Goal: Communication & Community: Ask a question

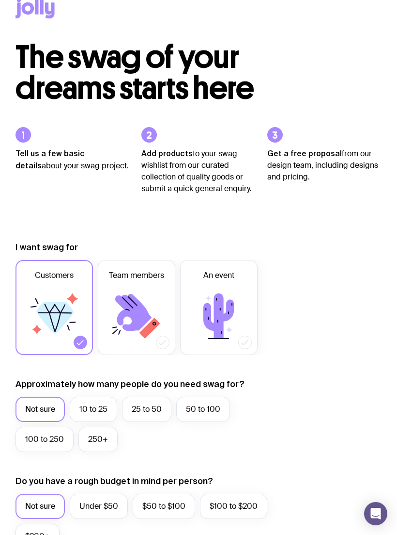
scroll to position [15, 0]
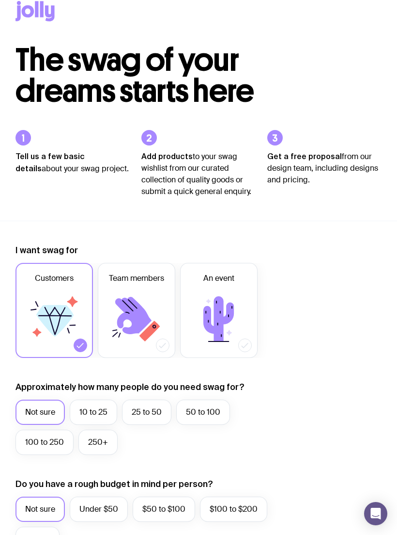
click at [227, 319] on icon at bounding box center [219, 318] width 31 height 45
click at [0, 0] on input "An event" at bounding box center [0, 0] width 0 height 0
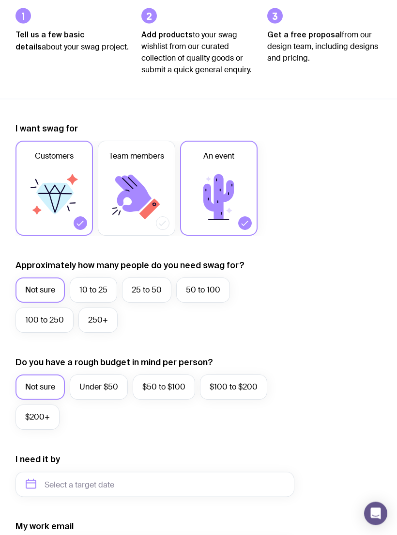
scroll to position [139, 0]
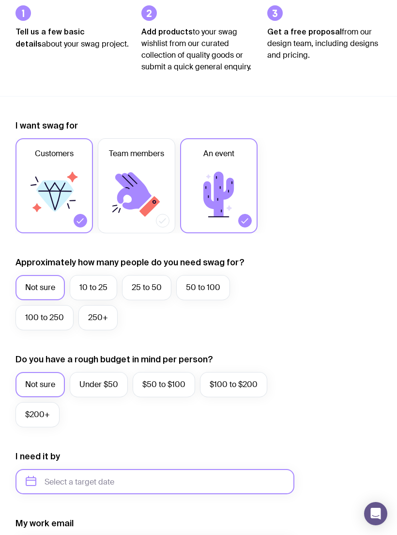
click at [167, 480] on input "text" at bounding box center [155, 481] width 279 height 25
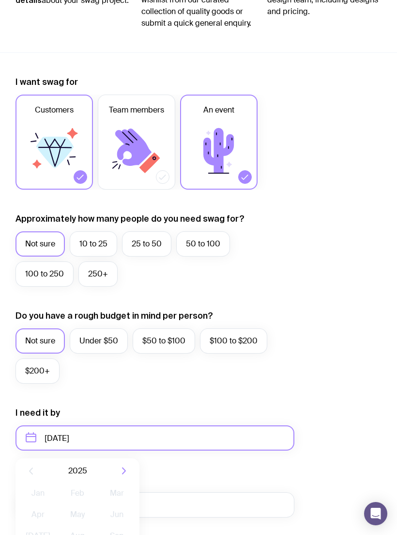
scroll to position [184, 0]
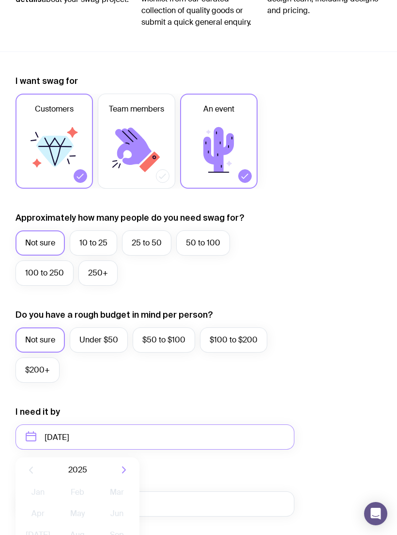
click at [82, 469] on span "2025" at bounding box center [77, 470] width 19 height 12
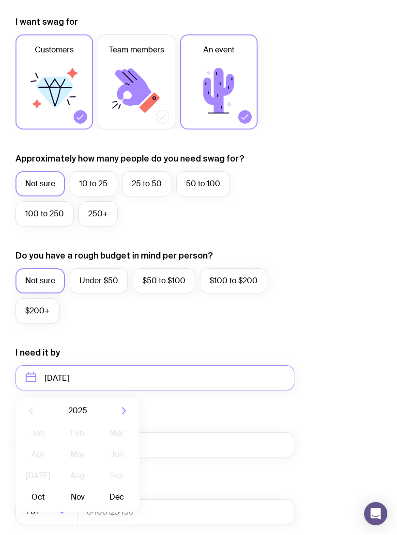
scroll to position [245, 0]
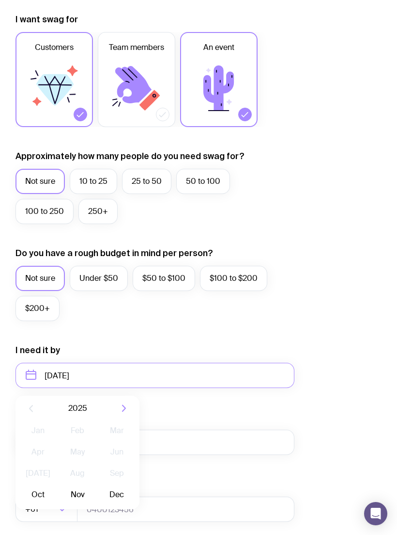
click at [37, 493] on button "Oct" at bounding box center [37, 494] width 35 height 19
type input "[DATE]"
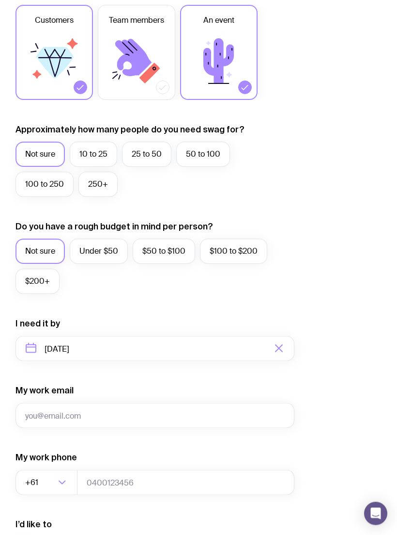
scroll to position [273, 0]
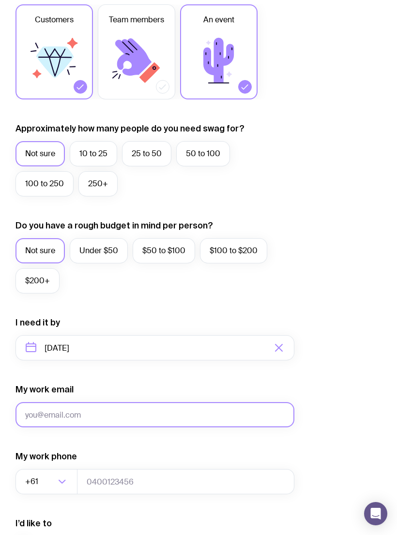
click at [113, 410] on input "My work email" at bounding box center [155, 414] width 279 height 25
type input "L"
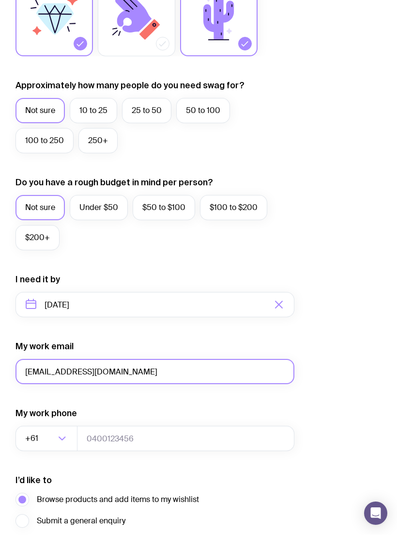
type input "[EMAIL_ADDRESS][DOMAIN_NAME]"
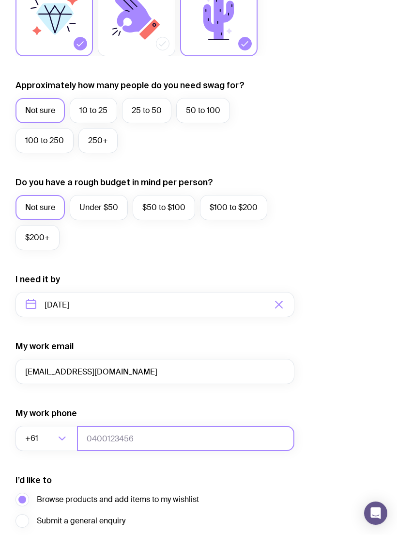
click at [143, 439] on input "tel" at bounding box center [186, 438] width 218 height 25
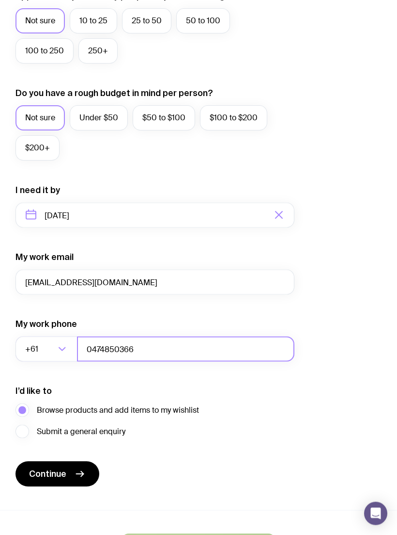
scroll to position [406, 0]
type input "0474850366"
click at [23, 430] on label "Submit a general enquiry" at bounding box center [71, 431] width 110 height 14
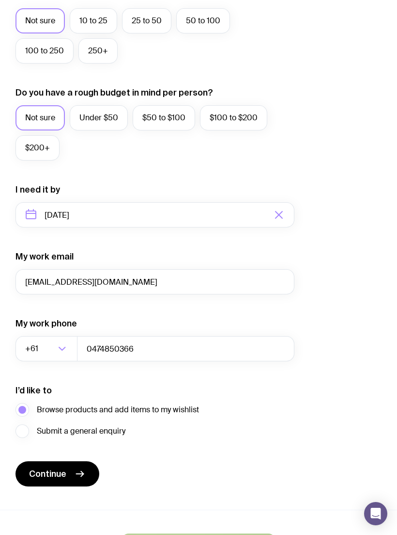
click at [0, 0] on input "Submit a general enquiry" at bounding box center [0, 0] width 0 height 0
click at [69, 469] on button "Continue" at bounding box center [58, 473] width 84 height 25
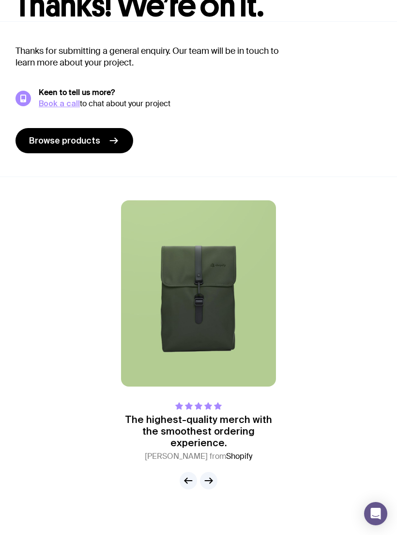
click at [91, 138] on span "Browse products" at bounding box center [64, 141] width 71 height 12
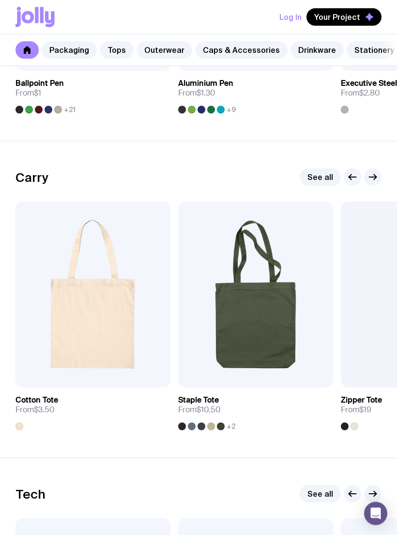
scroll to position [1941, 0]
click at [210, 425] on div at bounding box center [211, 426] width 8 height 8
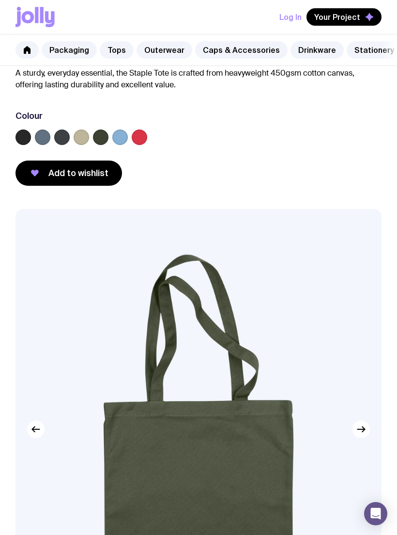
scroll to position [82, 0]
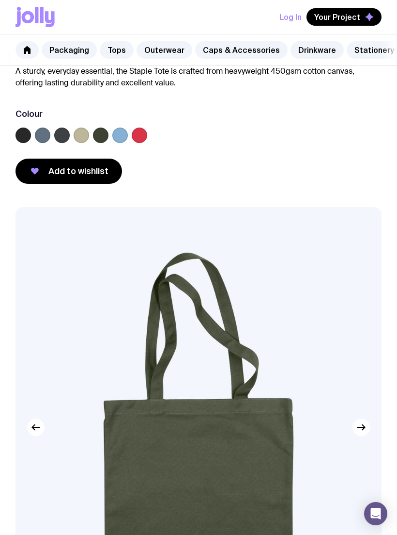
click at [138, 130] on label at bounding box center [140, 135] width 16 height 16
click at [0, 0] on input "radio" at bounding box center [0, 0] width 0 height 0
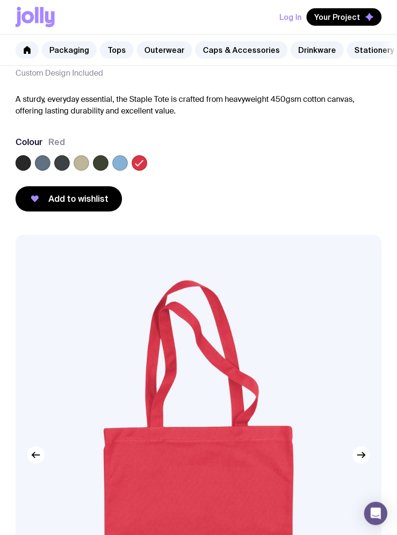
scroll to position [54, 0]
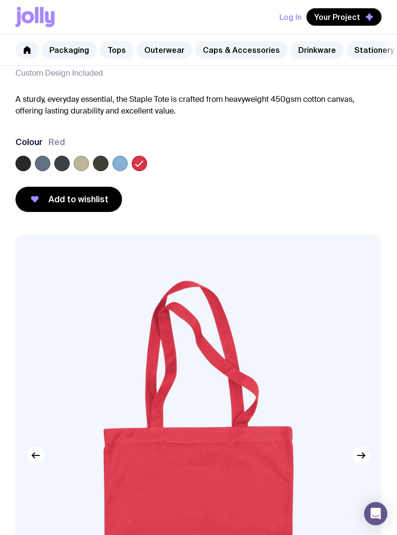
click at [82, 163] on label at bounding box center [82, 164] width 16 height 16
click at [0, 0] on input "radio" at bounding box center [0, 0] width 0 height 0
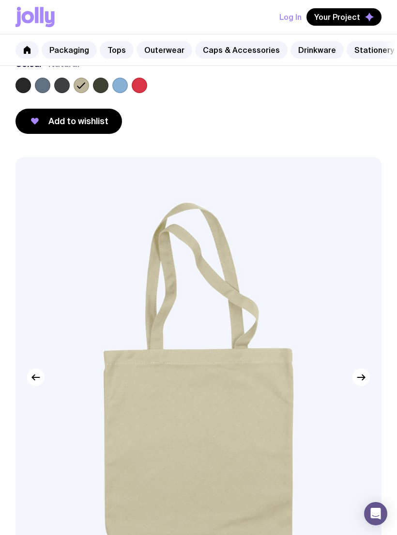
scroll to position [131, 0]
click at [65, 87] on label at bounding box center [62, 86] width 16 height 16
click at [0, 0] on input "radio" at bounding box center [0, 0] width 0 height 0
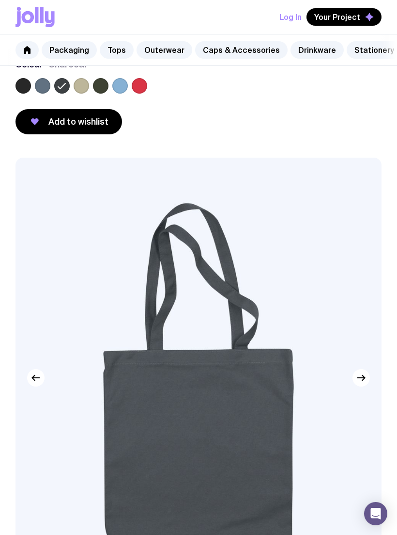
click at [101, 85] on label at bounding box center [101, 86] width 16 height 16
click at [0, 0] on input "radio" at bounding box center [0, 0] width 0 height 0
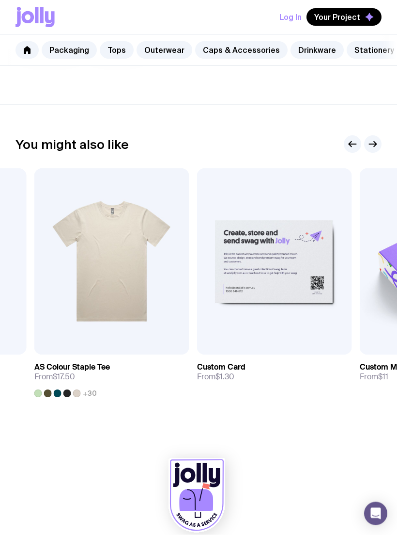
scroll to position [913, 0]
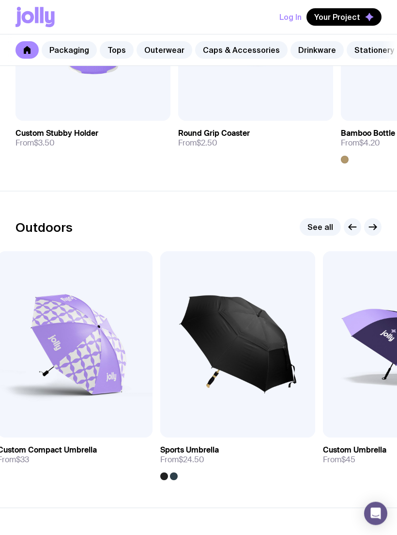
scroll to position [2840, 0]
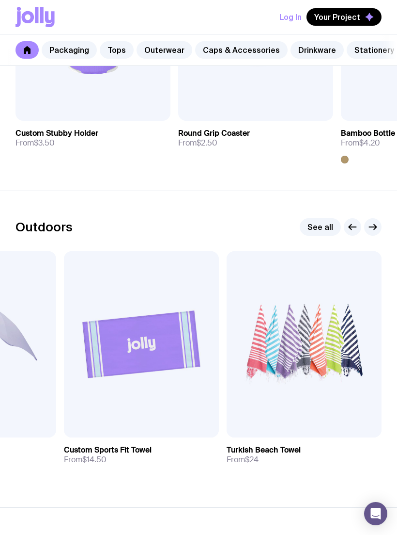
click at [356, 418] on link "View" at bounding box center [355, 426] width 33 height 17
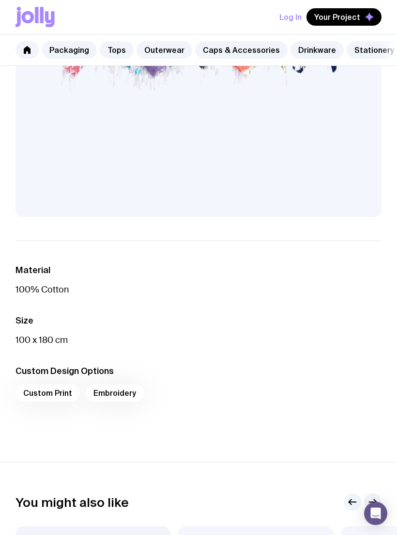
scroll to position [473, 0]
click at [54, 394] on div "Custom Print Embroidery" at bounding box center [199, 395] width 366 height 23
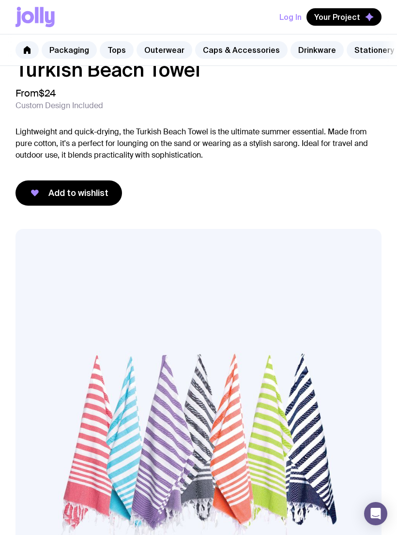
scroll to position [0, 0]
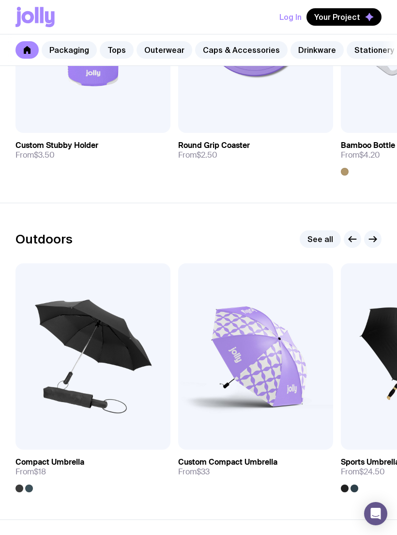
scroll to position [2837, 0]
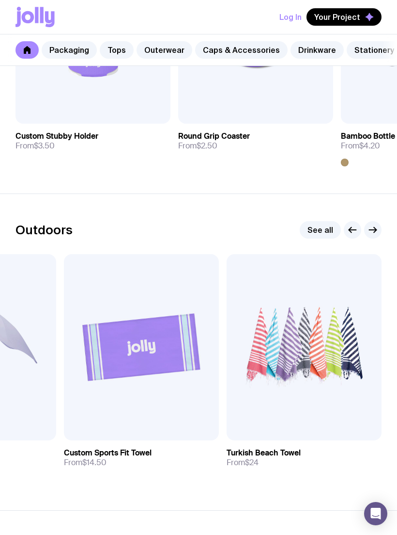
click at [196, 421] on link "View" at bounding box center [192, 429] width 33 height 17
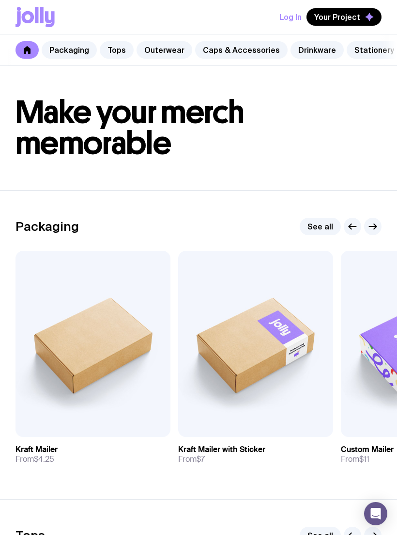
click at [352, 14] on span "Your Project" at bounding box center [338, 17] width 46 height 10
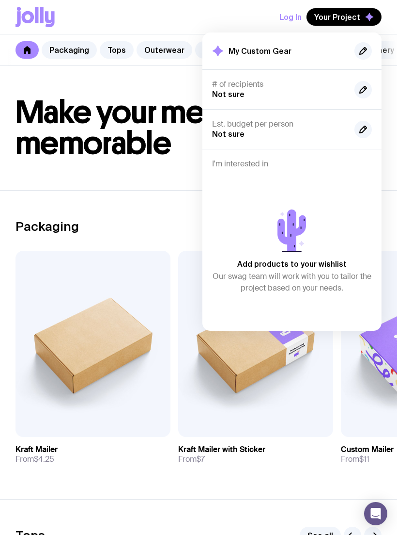
click at [296, 259] on p "Add products to your wishlist" at bounding box center [292, 264] width 110 height 12
click at [289, 240] on icon at bounding box center [292, 230] width 29 height 42
click at [271, 164] on h4 "I'm interested in" at bounding box center [292, 164] width 160 height 10
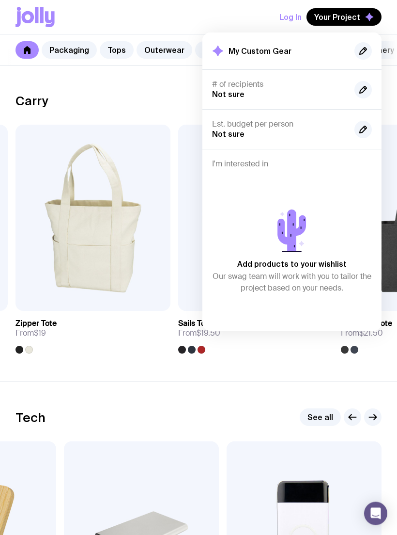
scroll to position [2017, 0]
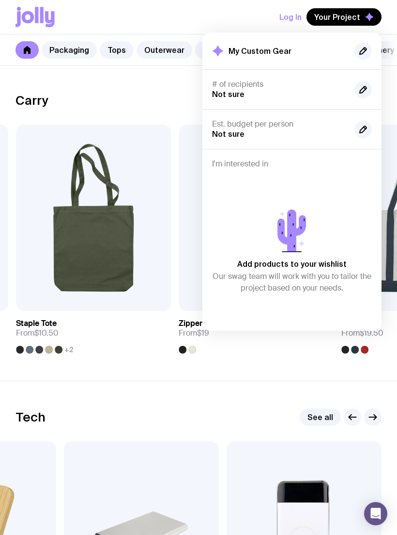
click at [131, 240] on img at bounding box center [93, 218] width 155 height 186
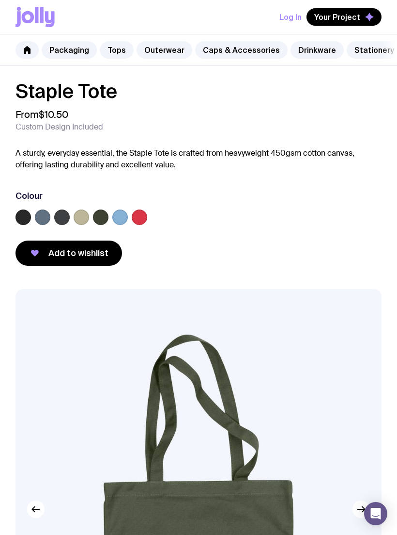
click at [78, 254] on span "Add to wishlist" at bounding box center [78, 253] width 60 height 12
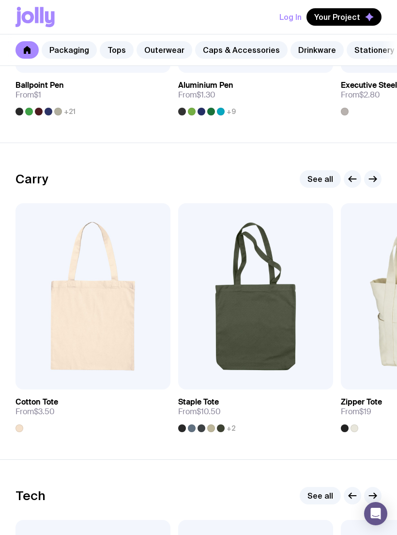
scroll to position [1938, 0]
click at [64, 374] on span "Add to wishlist" at bounding box center [76, 379] width 55 height 10
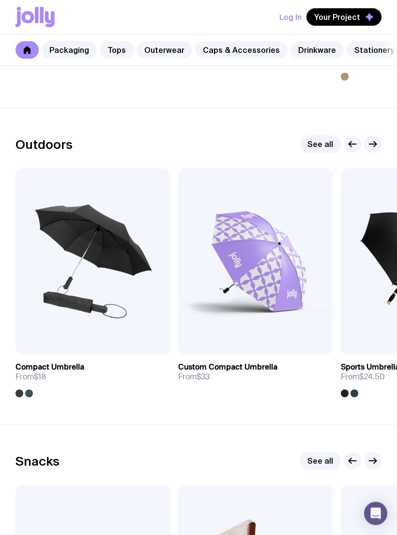
scroll to position [2943, 0]
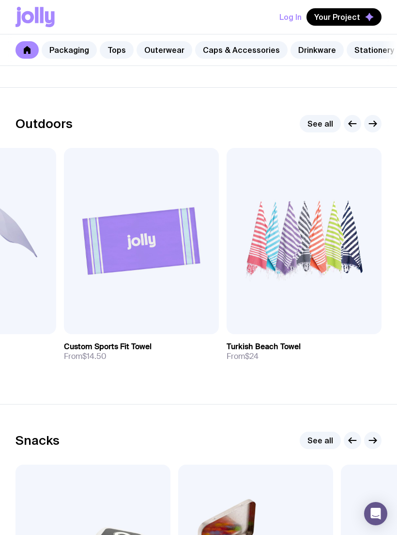
click at [284, 318] on span "Add to wishlist" at bounding box center [288, 323] width 55 height 10
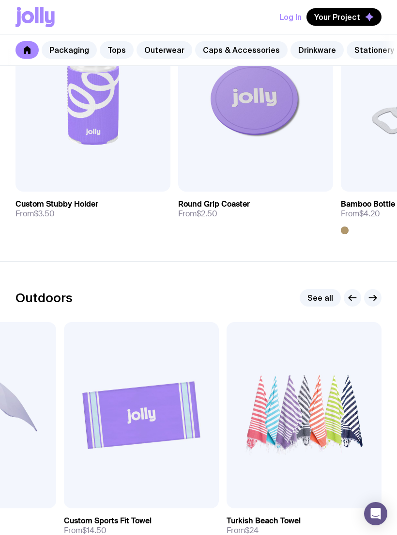
scroll to position [2768, 0]
click at [369, 13] on icon "button" at bounding box center [369, 17] width 9 height 9
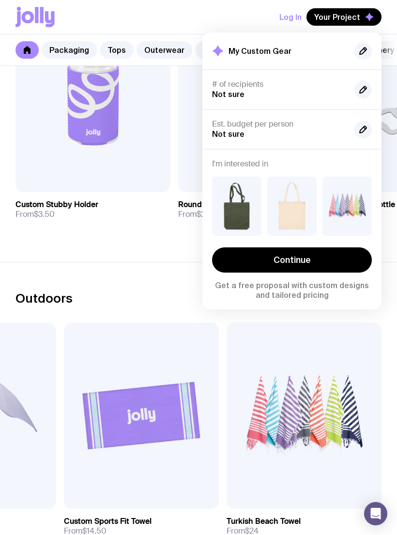
click at [317, 255] on link "Continue" at bounding box center [292, 259] width 160 height 25
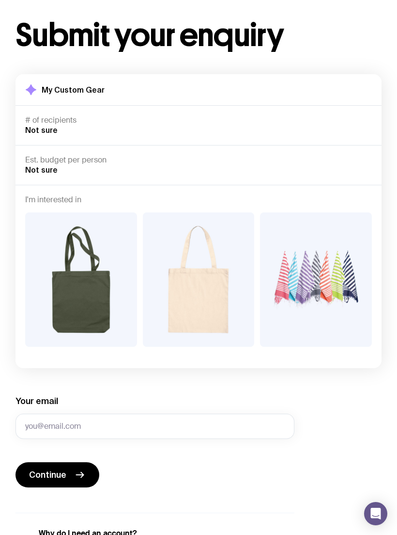
scroll to position [45, 0]
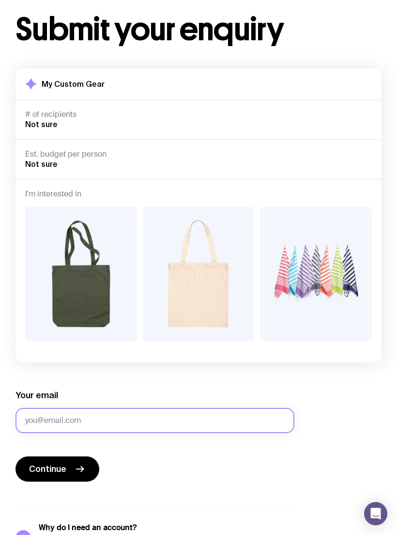
click at [96, 414] on input "Your email" at bounding box center [155, 420] width 279 height 25
type input "[EMAIL_ADDRESS][DOMAIN_NAME]"
click at [72, 461] on button "Continue" at bounding box center [58, 468] width 84 height 25
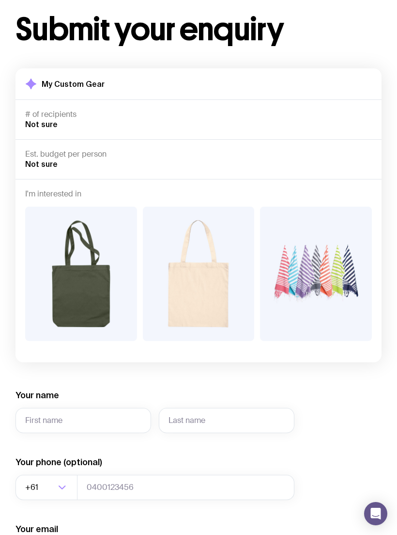
click at [110, 416] on input "Your name" at bounding box center [84, 420] width 136 height 25
type input "Loni"
click at [193, 414] on input "text" at bounding box center [227, 420] width 136 height 25
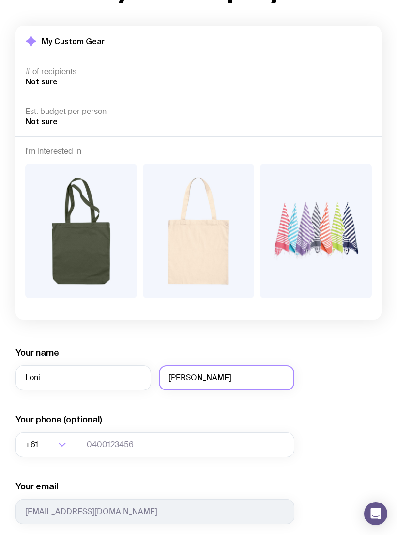
scroll to position [89, 0]
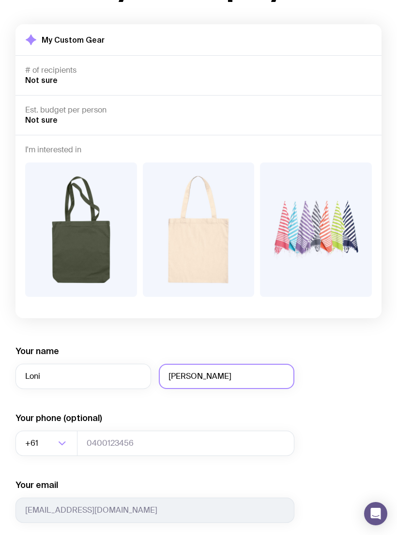
type input "[PERSON_NAME]"
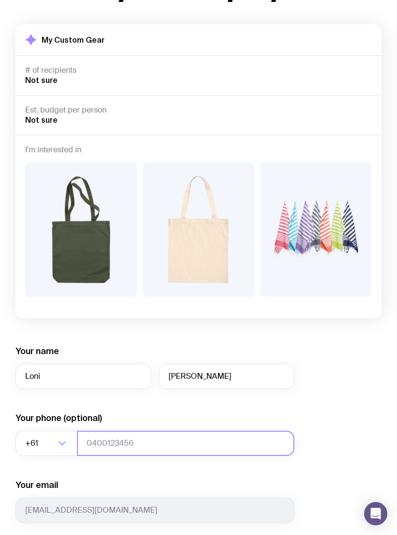
click at [148, 440] on input "tel" at bounding box center [186, 442] width 218 height 25
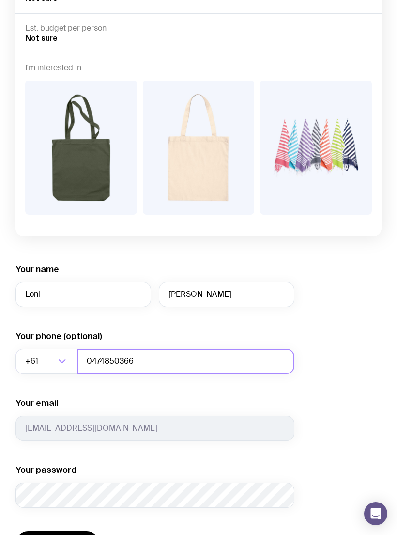
scroll to position [172, 0]
type input "0474850366"
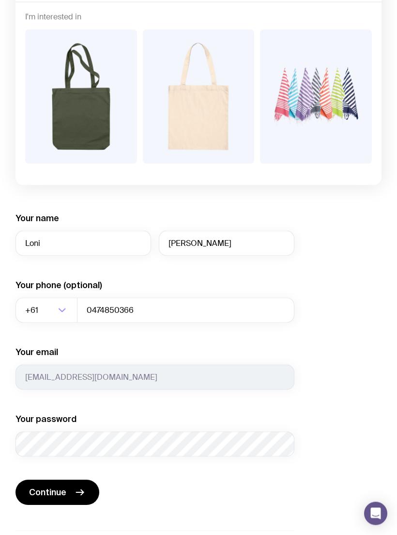
scroll to position [230, 0]
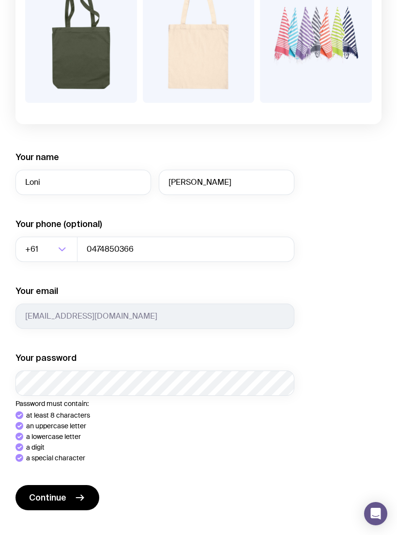
click at [69, 496] on button "Continue" at bounding box center [58, 497] width 84 height 25
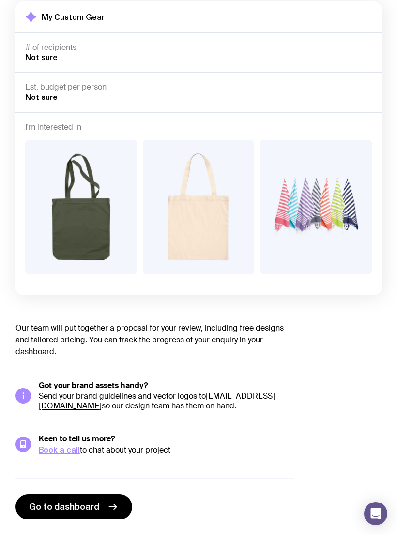
scroll to position [95, 0]
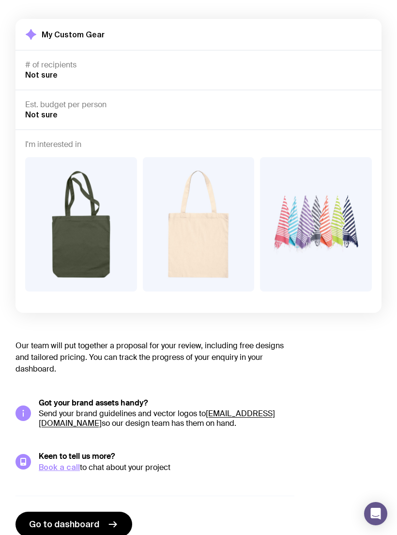
click at [104, 419] on link "[EMAIL_ADDRESS][DOMAIN_NAME]" at bounding box center [157, 418] width 237 height 20
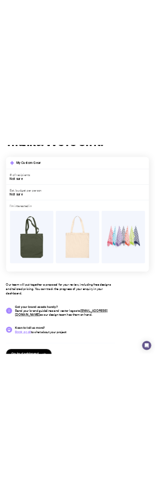
scroll to position [80, 0]
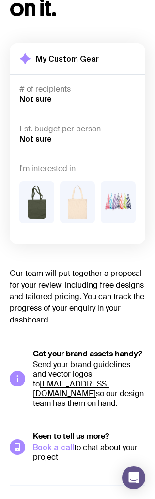
click at [129, 401] on p "Send your brand guidelines and vector logos to [EMAIL_ADDRESS][DOMAIN_NAME] so …" at bounding box center [89, 384] width 112 height 48
click at [94, 268] on p "Our team will put together a proposal for your review, including free designs a…" at bounding box center [78, 297] width 136 height 58
click at [113, 247] on div "Thanks! We’re on it. My Custom Gear # of recipients Not sure Est. budget per pe…" at bounding box center [78, 249] width 136 height 553
click at [124, 36] on div "Thanks! We’re on it. My Custom Gear # of recipients Not sure Est. budget per pe…" at bounding box center [78, 249] width 136 height 553
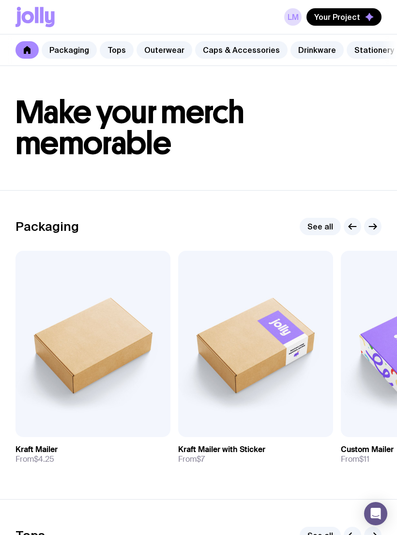
click at [363, 16] on button "Your Project" at bounding box center [344, 16] width 75 height 17
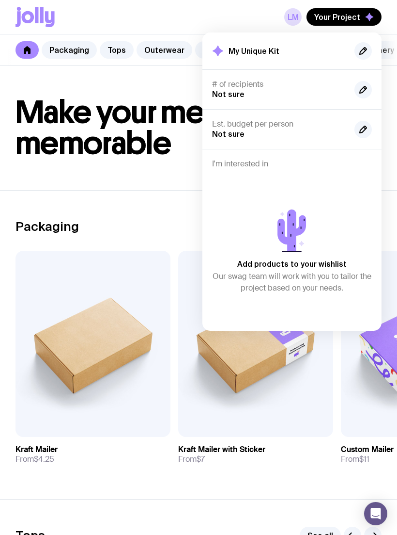
click at [359, 16] on span "Your Project" at bounding box center [338, 17] width 46 height 10
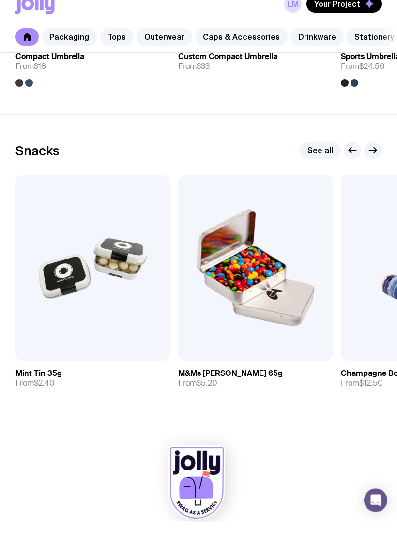
scroll to position [3219, 0]
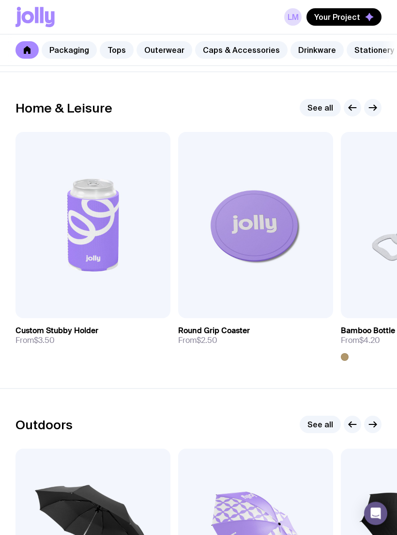
click at [334, 21] on span "Your Project" at bounding box center [338, 17] width 46 height 10
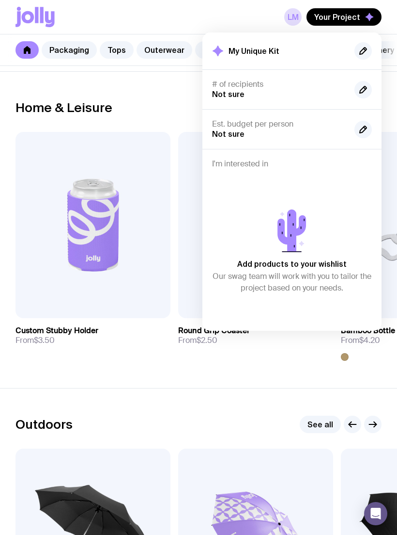
click at [204, 377] on section "Home & Leisure See all Add to wishlist View Custom Stubby Holder From $3.50 Add…" at bounding box center [198, 229] width 397 height 316
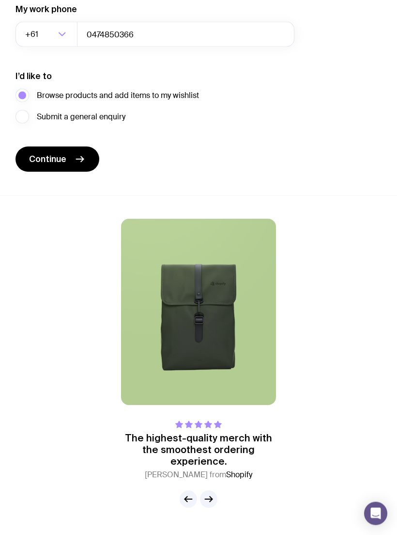
click at [72, 159] on button "Continue" at bounding box center [58, 159] width 84 height 25
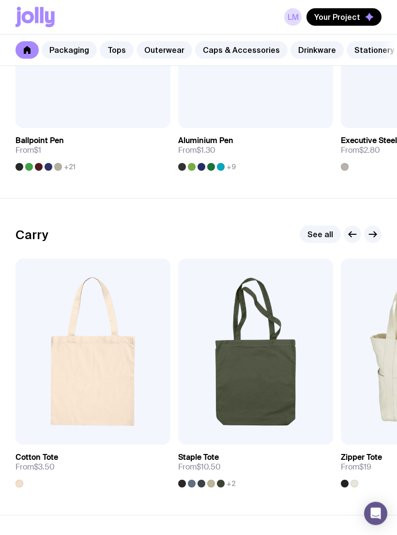
scroll to position [1883, 0]
click at [38, 430] on icon "button" at bounding box center [39, 433] width 8 height 7
click at [202, 428] on icon "button" at bounding box center [202, 434] width 12 height 12
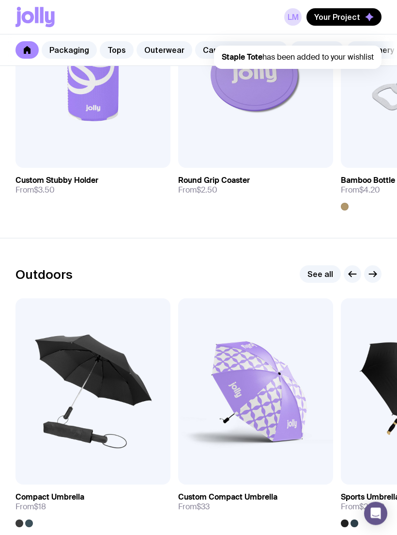
scroll to position [2800, 0]
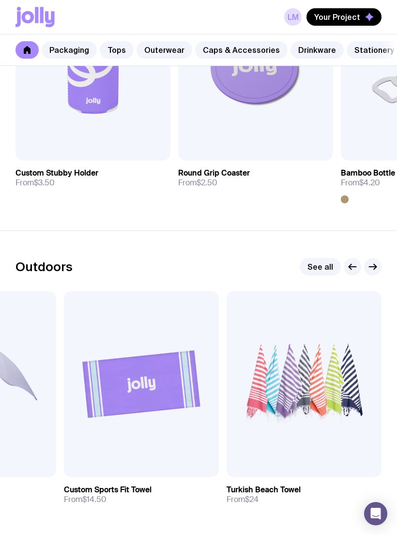
click at [255, 460] on icon "button" at bounding box center [250, 466] width 12 height 12
click at [359, 15] on span "Your Project" at bounding box center [338, 17] width 46 height 10
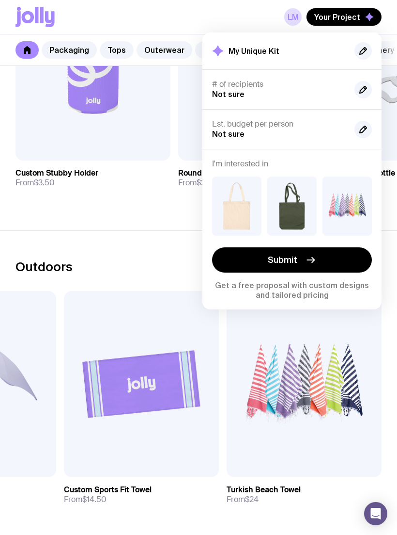
click at [334, 254] on button "Submit" at bounding box center [292, 259] width 160 height 25
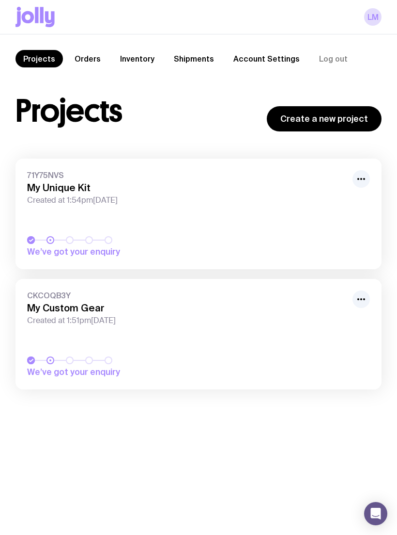
scroll to position [12, 0]
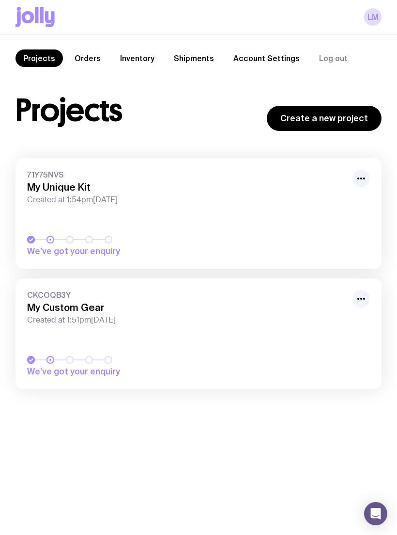
click at [365, 292] on button "button" at bounding box center [361, 298] width 17 height 17
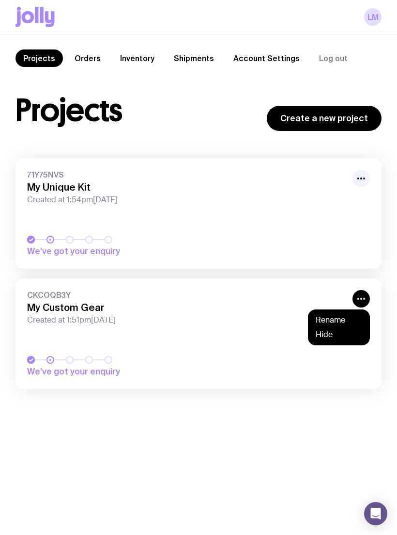
click at [270, 320] on span "Created at 1:51pm[DATE]" at bounding box center [187, 320] width 320 height 10
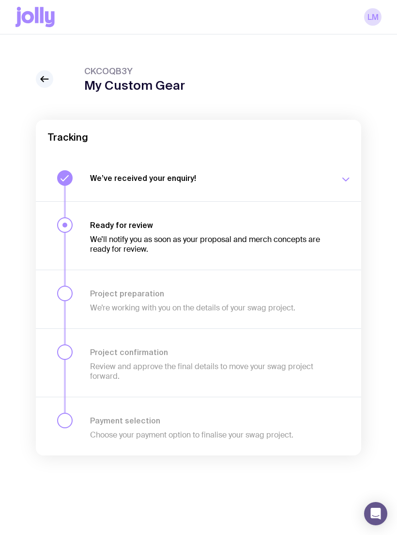
click at [41, 72] on link at bounding box center [44, 78] width 17 height 17
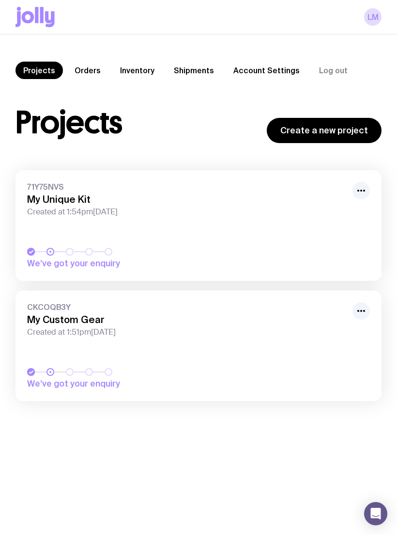
click at [380, 522] on div "Open Intercom Messenger" at bounding box center [375, 513] width 23 height 23
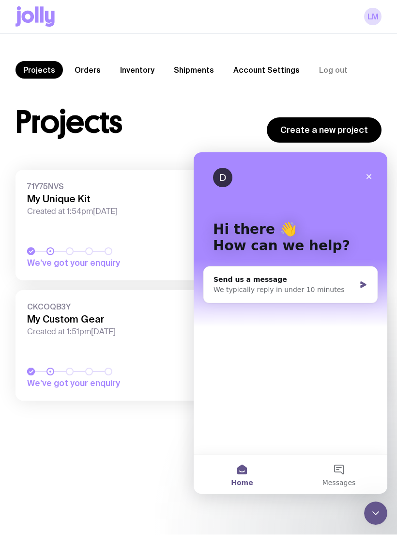
click at [351, 286] on div "We typically reply in under 10 minutes" at bounding box center [285, 289] width 142 height 10
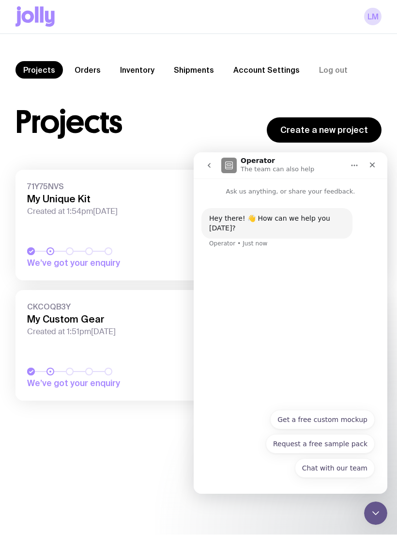
click at [310, 333] on div "Hey there! 👋 How can we help you [DATE]? Operator • Just now" at bounding box center [291, 299] width 194 height 207
click at [355, 467] on button "Chat with our team" at bounding box center [335, 467] width 80 height 19
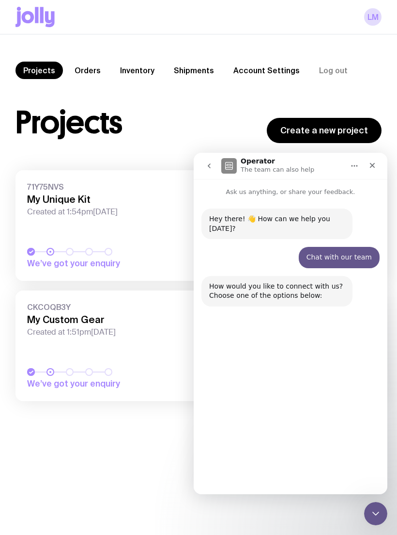
click at [288, 465] on button "Chat here" at bounding box center [282, 467] width 48 height 19
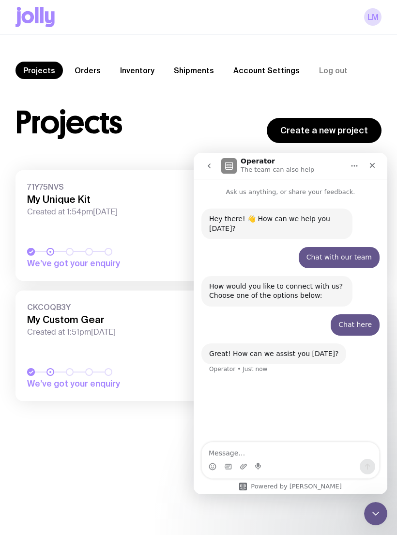
click at [281, 458] on textarea "Message…" at bounding box center [290, 450] width 177 height 16
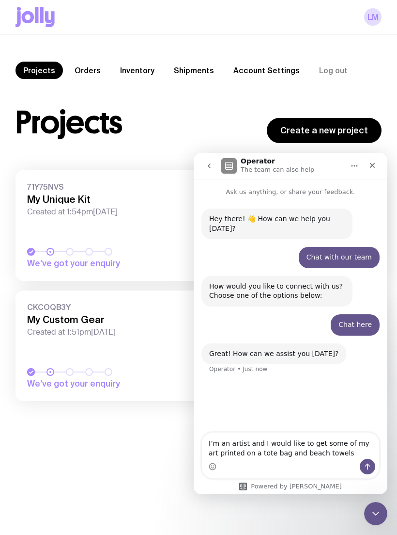
type textarea "I’m an artist and I would like to get some of my art printed on a tote bag and …"
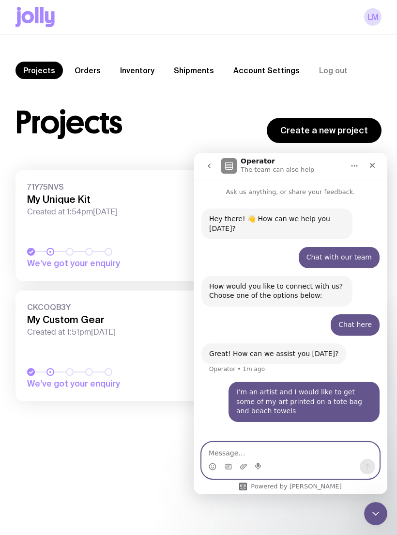
click at [211, 468] on icon "Emoji picker" at bounding box center [213, 466] width 8 height 8
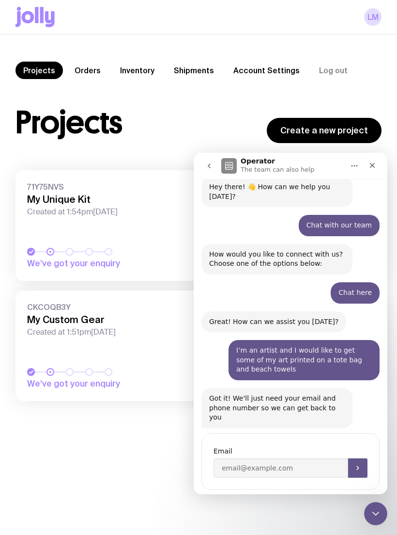
scroll to position [40, 0]
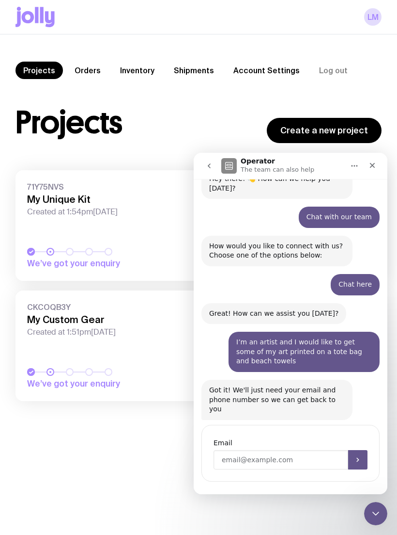
click at [290, 450] on input "Enter your email" at bounding box center [281, 459] width 135 height 19
type input "[EMAIL_ADDRESS][DOMAIN_NAME]"
click at [207, 485] on div "Email [EMAIL_ADDRESS][DOMAIN_NAME]" at bounding box center [291, 460] width 178 height 78
click at [359, 456] on icon "Submit" at bounding box center [358, 460] width 8 height 8
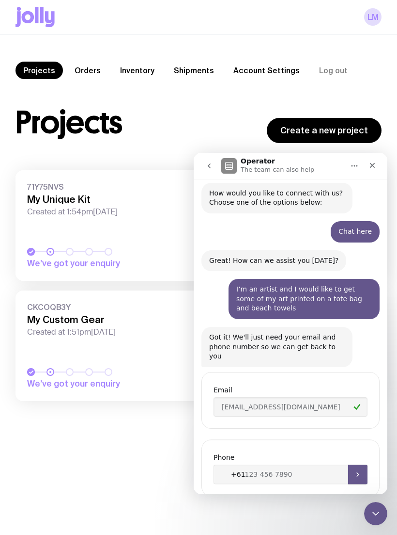
scroll to position [108, 0]
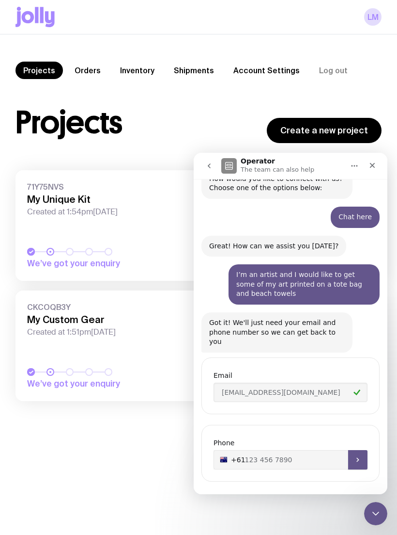
click at [308, 450] on input "+61" at bounding box center [291, 459] width 154 height 19
type input "[PHONE_NUMBER]"
click at [214, 484] on div "Phone [PHONE_NUMBER]" at bounding box center [291, 460] width 178 height 78
click at [359, 456] on icon "Submit" at bounding box center [358, 460] width 8 height 8
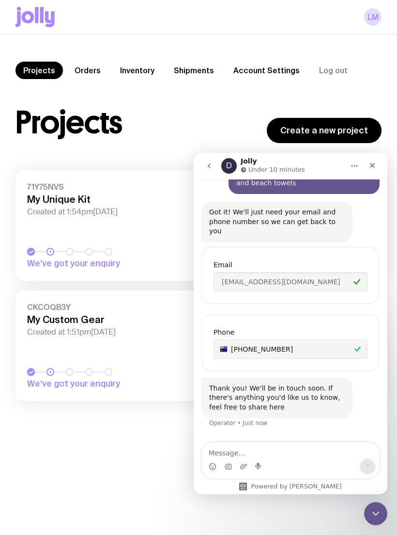
scroll to position [227, 0]
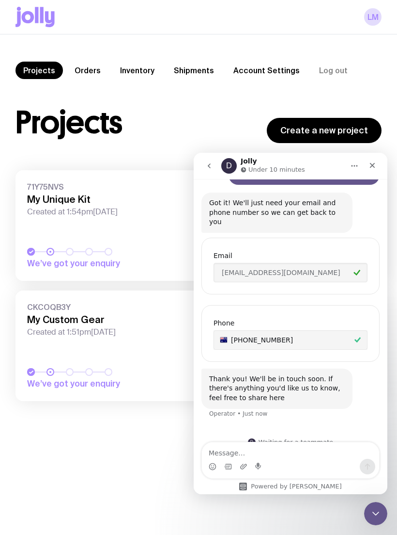
click at [256, 450] on textarea "Message…" at bounding box center [290, 450] width 177 height 16
type textarea "Thank you"
click at [206, 486] on div "Thank you Thank you Powered by [PERSON_NAME]" at bounding box center [291, 468] width 194 height 52
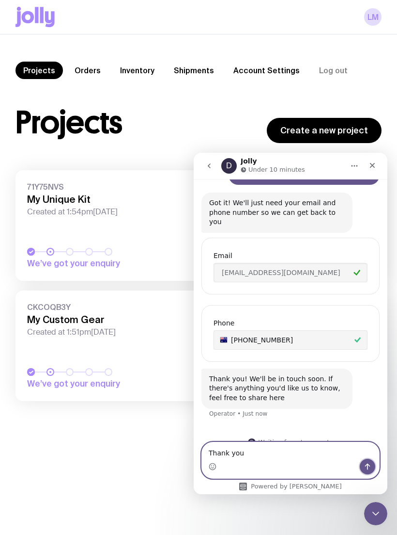
click at [369, 460] on button "Send a message…" at bounding box center [368, 466] width 16 height 16
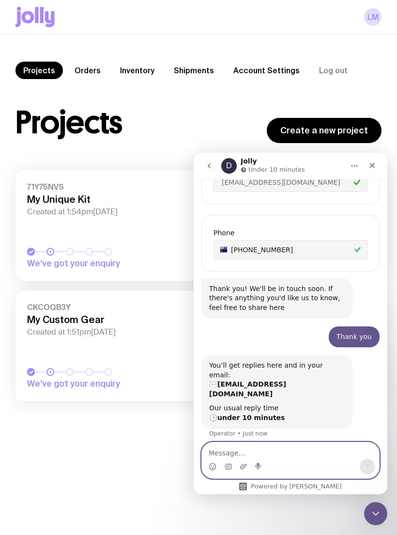
scroll to position [317, 0]
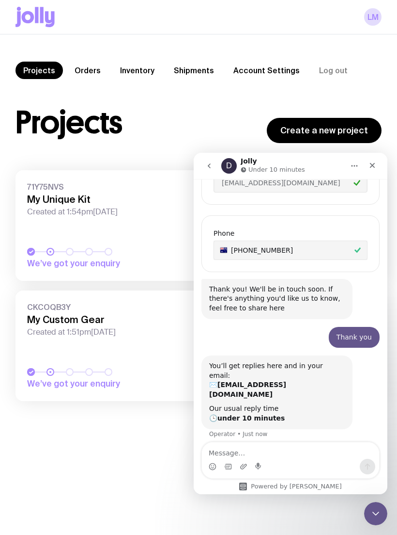
click at [157, 500] on div "Projects Orders Inventory Shipments Account Settings Log out Projects Orders In…" at bounding box center [198, 301] width 397 height 535
click at [174, 107] on div "Projects Create a new project" at bounding box center [199, 122] width 366 height 41
click at [205, 503] on div "Projects Orders Inventory Shipments Account Settings Log out Projects Orders In…" at bounding box center [198, 301] width 397 height 535
click at [368, 509] on div "Close Intercom Messenger" at bounding box center [375, 513] width 23 height 23
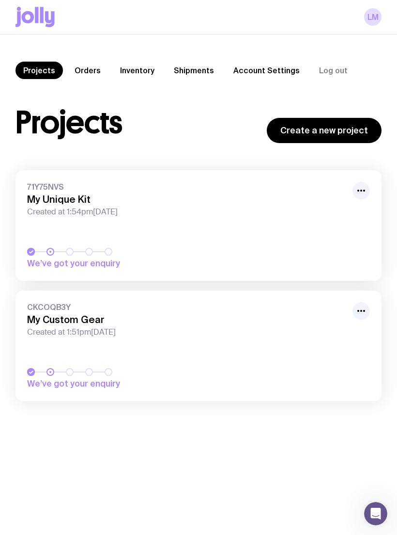
scroll to position [0, 0]
click at [85, 70] on link "Orders" at bounding box center [88, 70] width 42 height 17
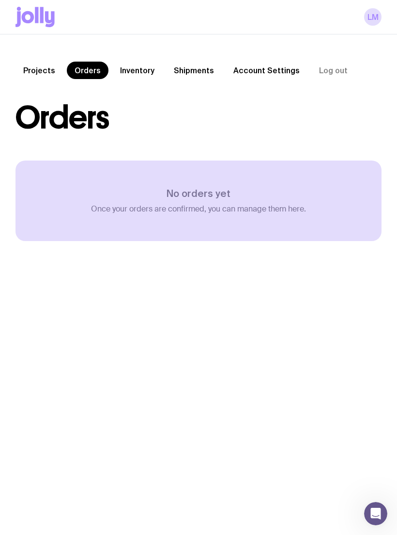
click at [128, 63] on link "Inventory" at bounding box center [137, 70] width 50 height 17
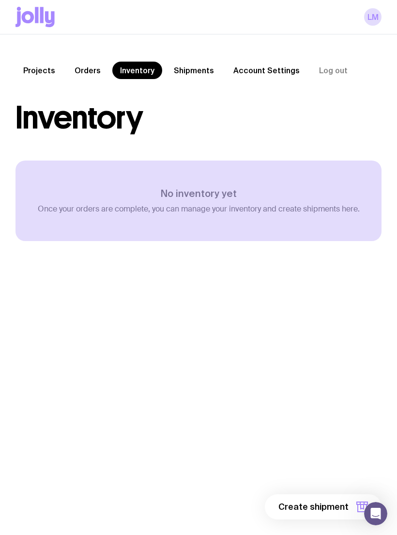
click at [181, 70] on link "Shipments" at bounding box center [194, 70] width 56 height 17
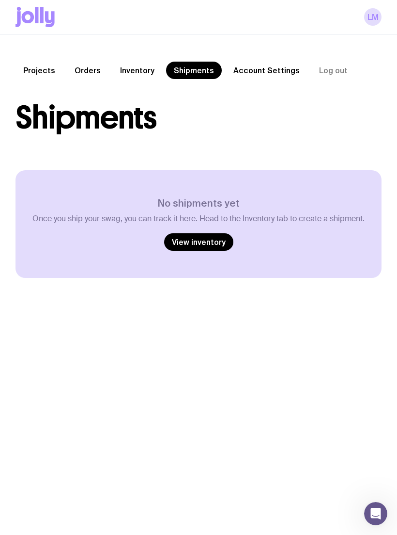
click at [329, 142] on div "Shipments Load more No shipments yet Once you ship your swag, you can track it …" at bounding box center [199, 189] width 366 height 175
